Goal: Find specific page/section: Find specific page/section

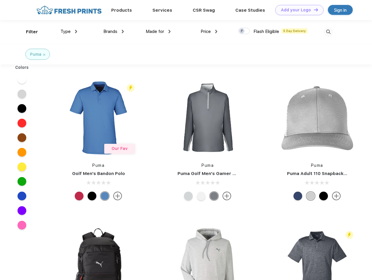
click at [297, 10] on link "Add your Logo Design Tool" at bounding box center [299, 10] width 48 height 10
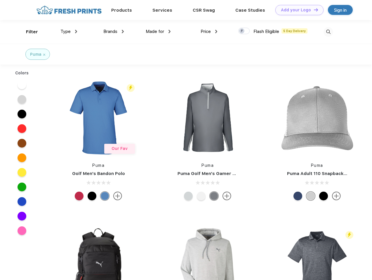
click at [0, 0] on div "Design Tool" at bounding box center [0, 0] width 0 height 0
click at [313, 10] on link "Add your Logo Design Tool" at bounding box center [299, 10] width 48 height 10
click at [28, 32] on div "Filter" at bounding box center [32, 32] width 12 height 7
click at [69, 32] on span "Type" at bounding box center [65, 31] width 10 height 5
click at [114, 32] on span "Brands" at bounding box center [110, 31] width 14 height 5
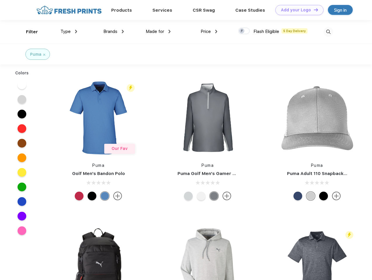
click at [158, 32] on span "Made for" at bounding box center [155, 31] width 18 height 5
click at [209, 32] on span "Price" at bounding box center [206, 31] width 10 height 5
click at [244, 31] on div at bounding box center [243, 31] width 11 height 6
click at [242, 31] on input "checkbox" at bounding box center [240, 29] width 4 height 4
click at [328, 32] on img at bounding box center [328, 32] width 10 height 10
